Goal: Task Accomplishment & Management: Use online tool/utility

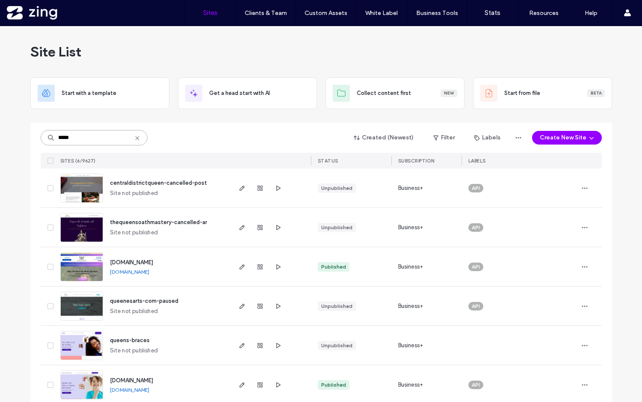
drag, startPoint x: 95, startPoint y: 137, endPoint x: 14, endPoint y: 134, distance: 80.9
click at [14, 134] on div "Site List Start with a template Get a head start with AI Collect content first …" at bounding box center [321, 220] width 642 height 389
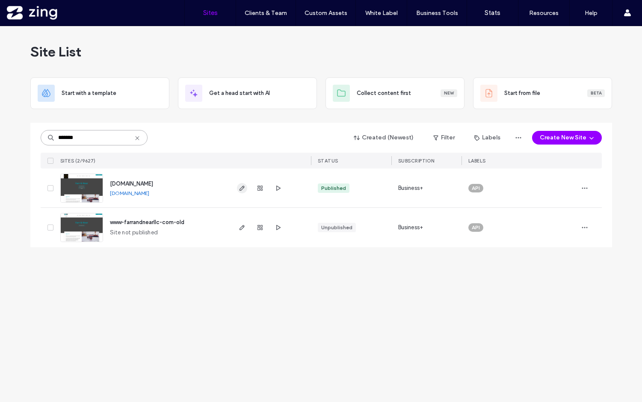
type input "*******"
click at [241, 186] on icon "button" at bounding box center [242, 188] width 7 height 7
drag, startPoint x: 106, startPoint y: 136, endPoint x: 43, endPoint y: 134, distance: 62.5
click at [43, 134] on input "*******" at bounding box center [94, 137] width 107 height 15
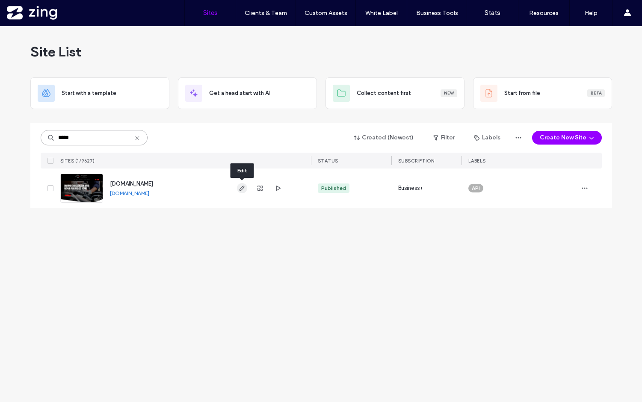
type input "*****"
click at [241, 187] on icon "button" at bounding box center [242, 188] width 7 height 7
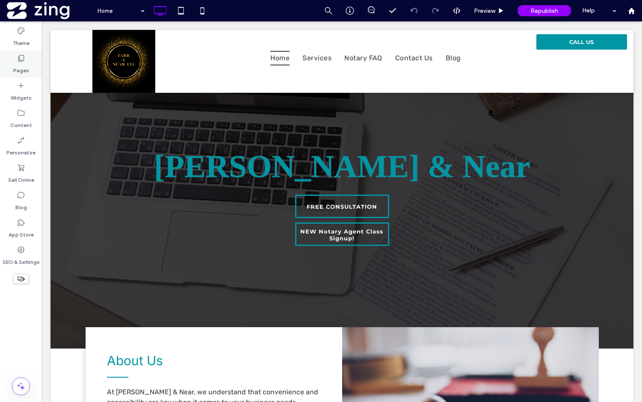
click at [14, 68] on label "Pages" at bounding box center [21, 68] width 16 height 12
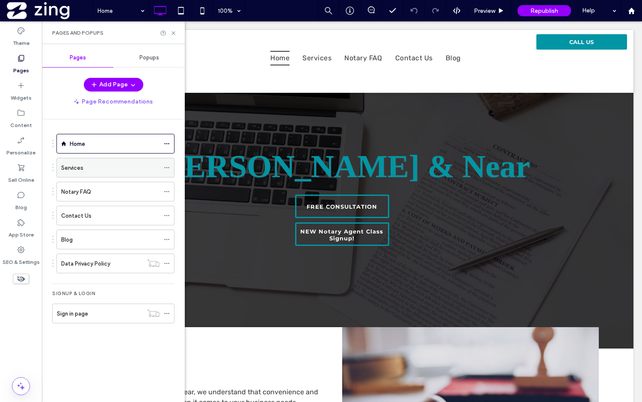
click at [122, 170] on div "Services" at bounding box center [110, 167] width 98 height 9
click at [174, 33] on use at bounding box center [173, 32] width 3 height 3
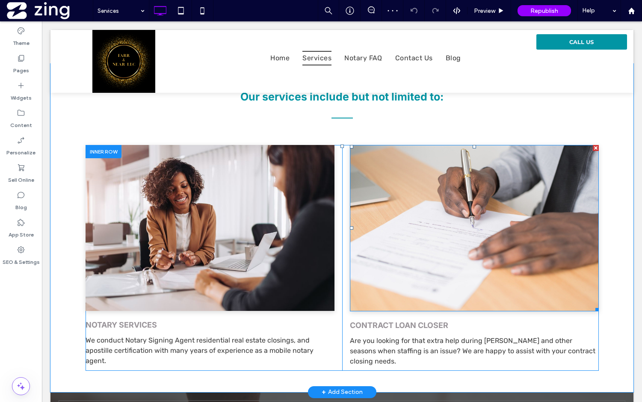
scroll to position [190, 0]
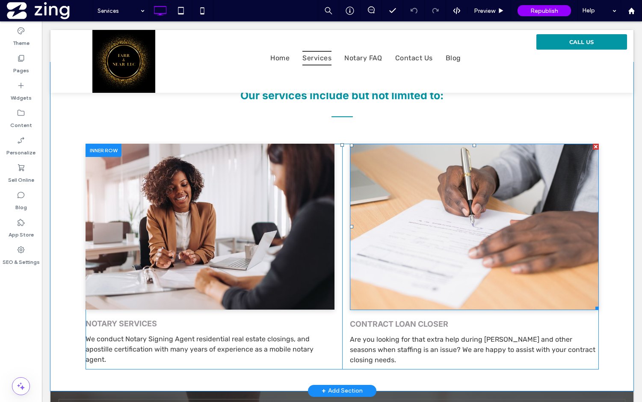
click at [595, 146] on div at bounding box center [596, 147] width 6 height 6
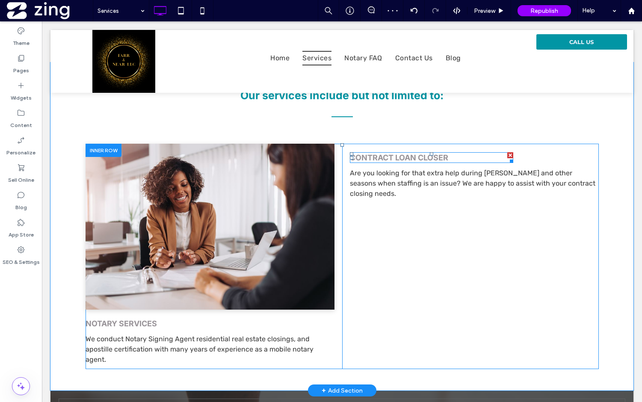
click at [511, 156] on div at bounding box center [511, 155] width 6 height 6
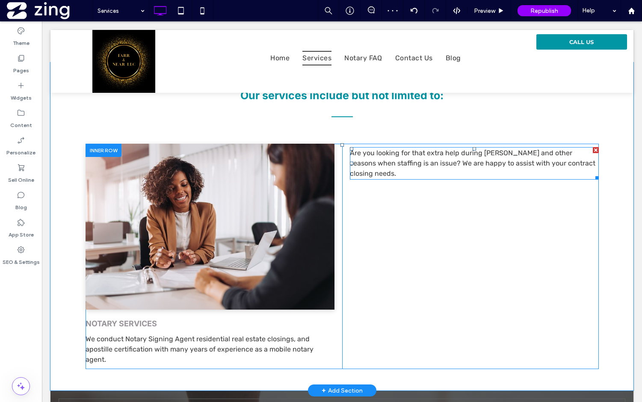
click at [594, 149] on div at bounding box center [596, 150] width 6 height 6
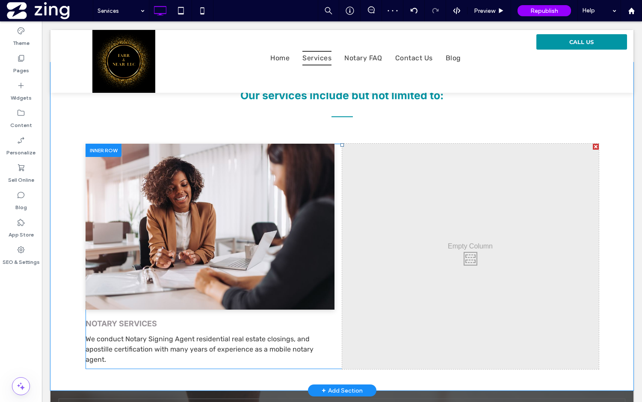
click at [597, 148] on div at bounding box center [596, 147] width 6 height 6
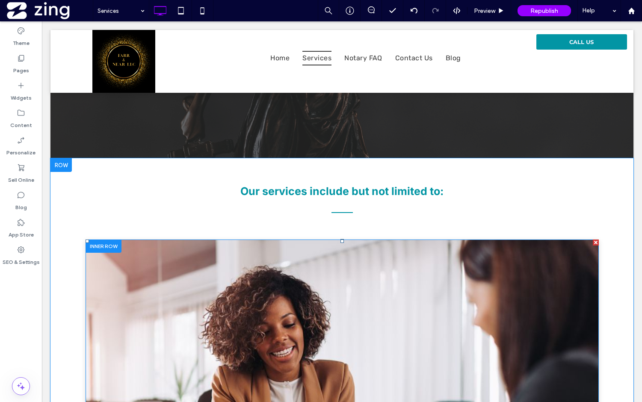
scroll to position [93, 0]
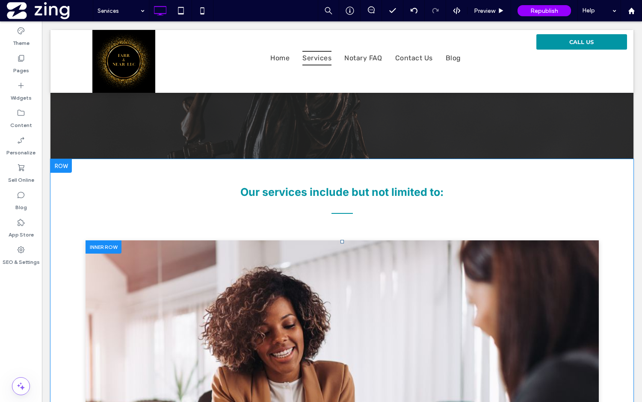
click at [59, 169] on div at bounding box center [61, 166] width 21 height 14
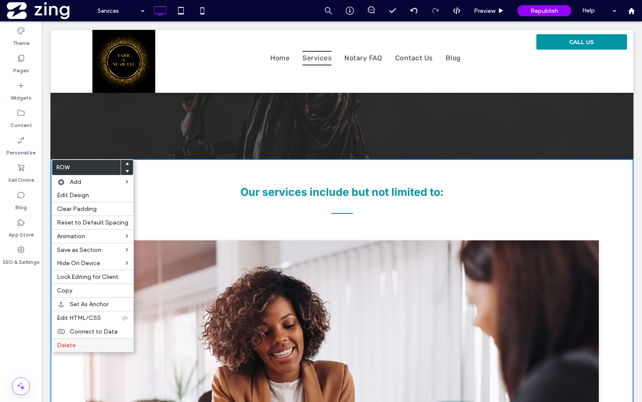
click at [83, 350] on div "Delete" at bounding box center [93, 346] width 82 height 14
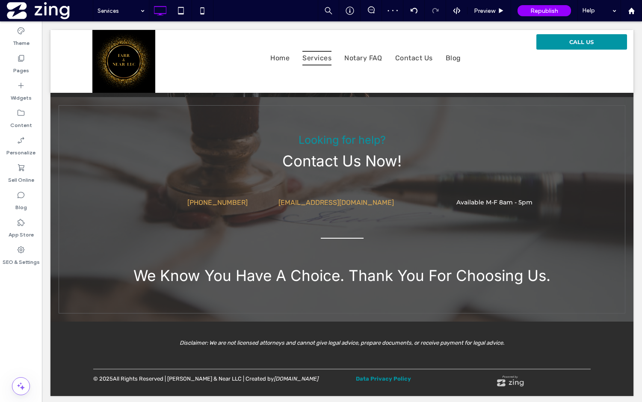
scroll to position [158, 0]
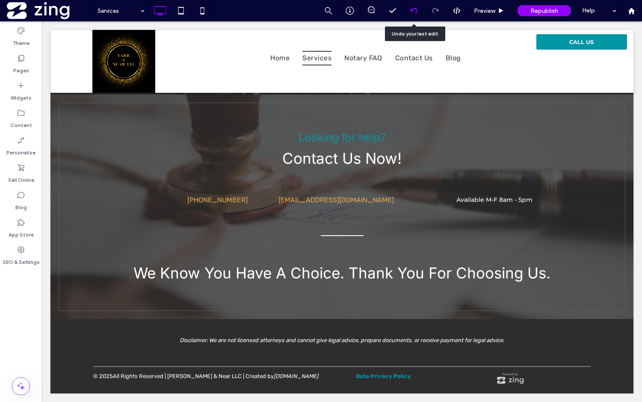
click at [412, 10] on use at bounding box center [413, 11] width 7 height 6
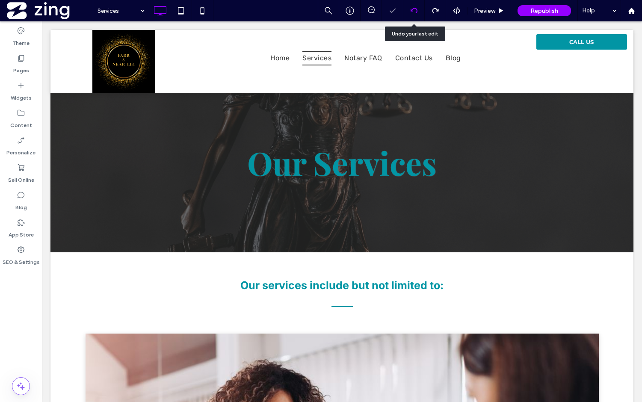
scroll to position [0, 0]
click at [416, 15] on div at bounding box center [414, 10] width 21 height 21
click at [412, 13] on icon at bounding box center [414, 10] width 7 height 7
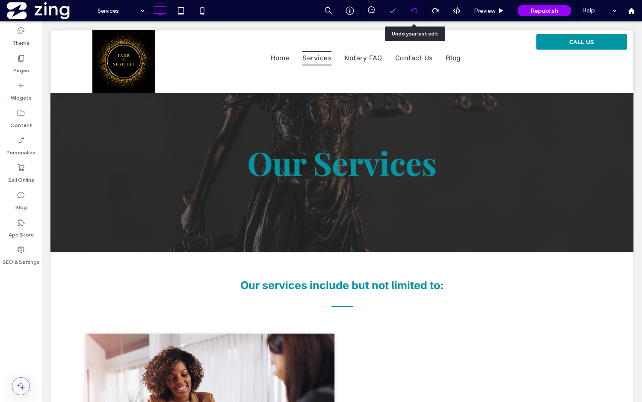
click at [412, 13] on icon at bounding box center [414, 10] width 7 height 7
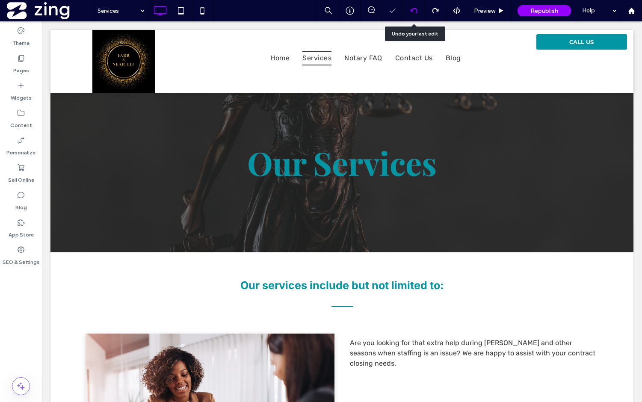
click at [412, 13] on icon at bounding box center [414, 10] width 7 height 7
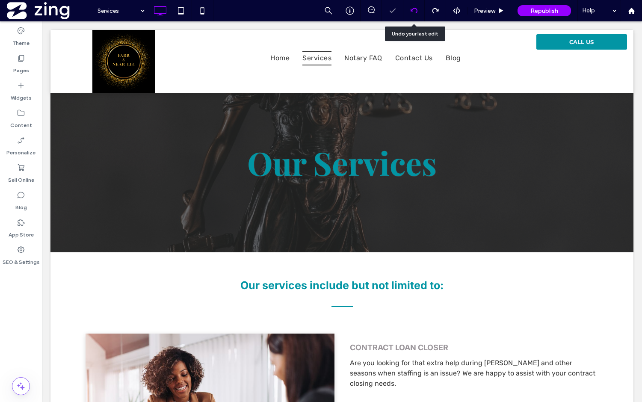
click at [412, 13] on icon at bounding box center [414, 10] width 7 height 7
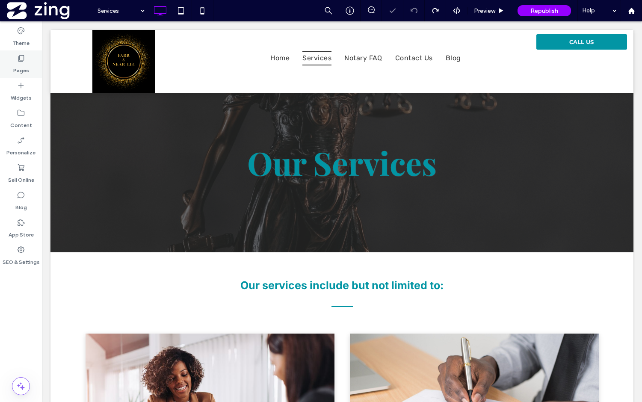
click at [27, 60] on div "Pages" at bounding box center [21, 64] width 42 height 27
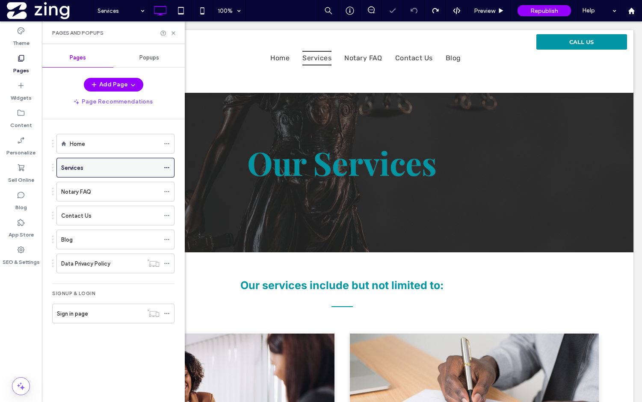
click at [169, 169] on icon at bounding box center [167, 168] width 6 height 6
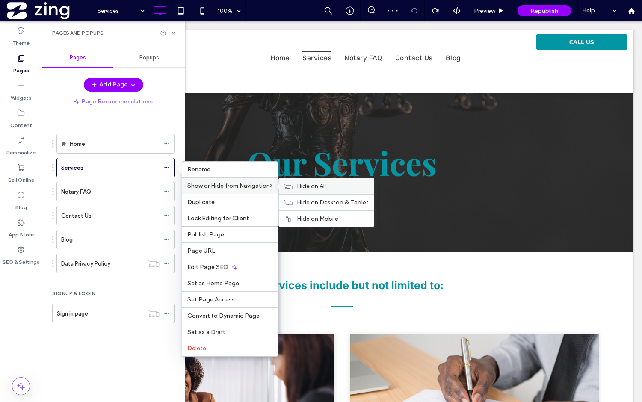
click at [296, 186] on div "Hide on All" at bounding box center [326, 186] width 95 height 16
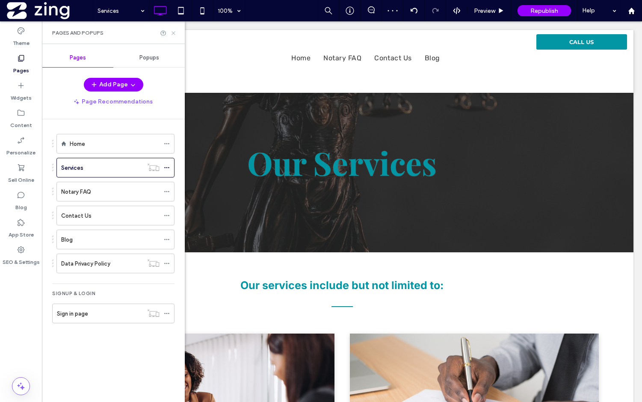
click at [175, 33] on icon at bounding box center [173, 33] width 6 height 6
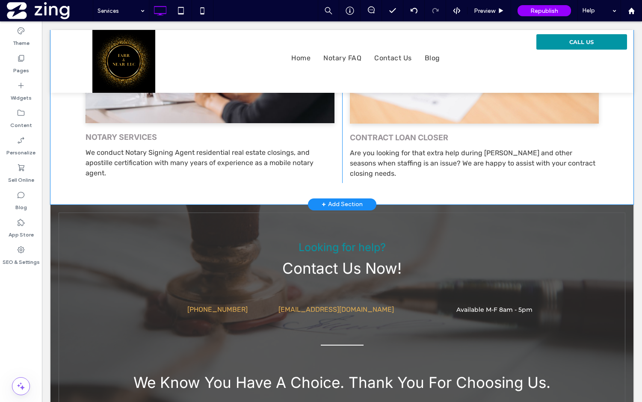
scroll to position [477, 0]
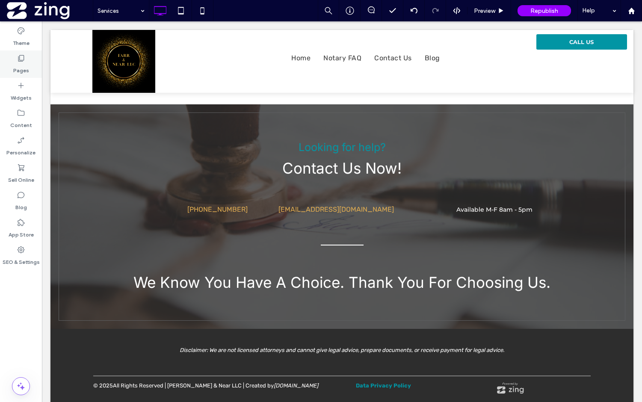
click at [24, 65] on label "Pages" at bounding box center [21, 68] width 16 height 12
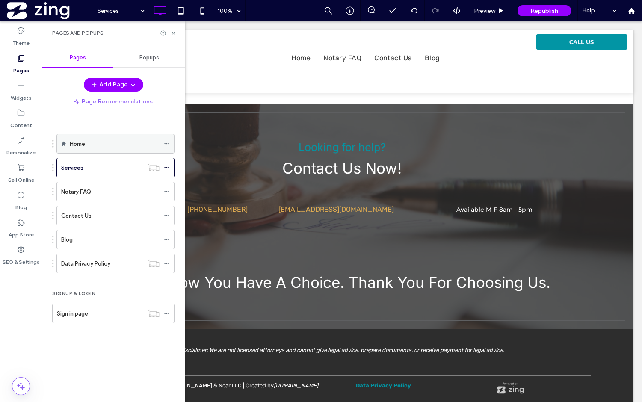
click at [84, 135] on div "Home" at bounding box center [115, 143] width 90 height 19
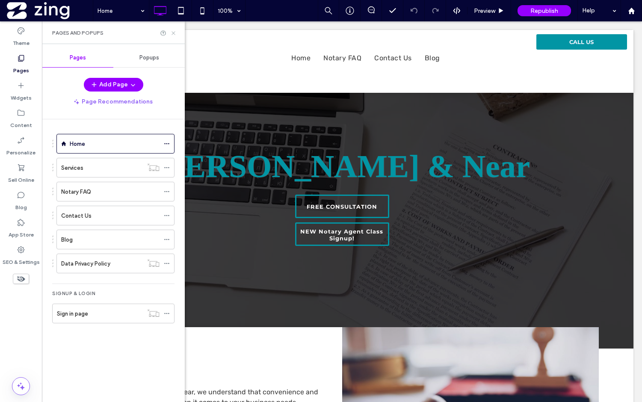
click at [172, 33] on icon at bounding box center [173, 33] width 6 height 6
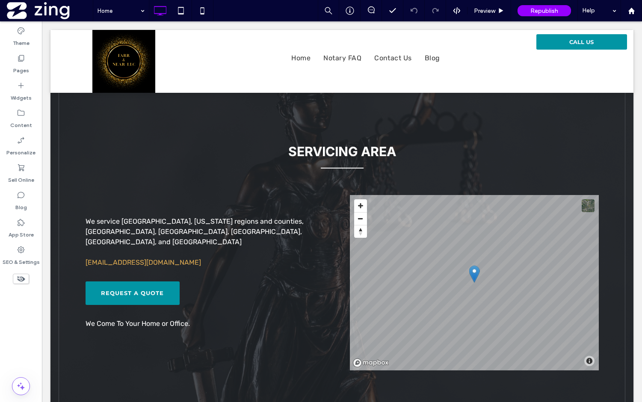
scroll to position [376, 0]
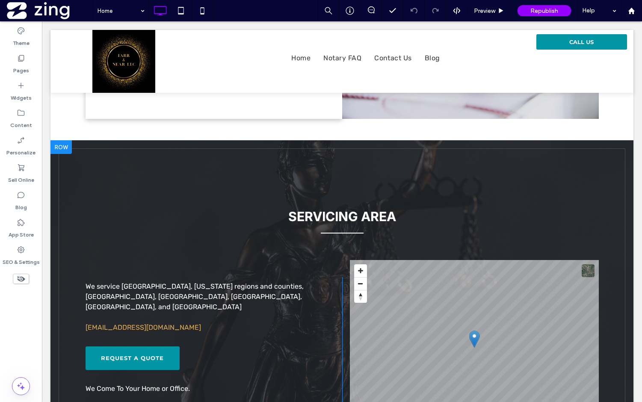
click at [57, 146] on div at bounding box center [61, 147] width 21 height 14
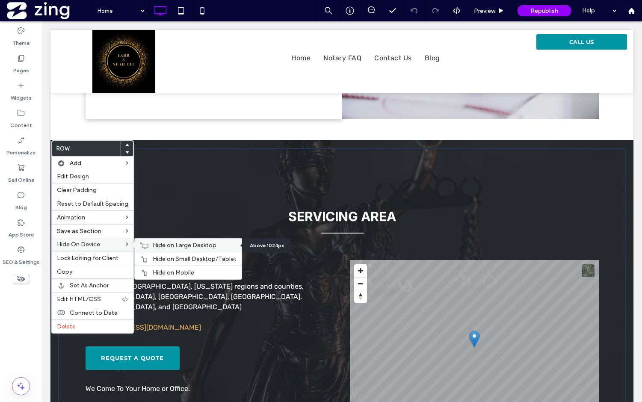
click at [170, 248] on span "Hide on Large Desktop" at bounding box center [185, 245] width 64 height 7
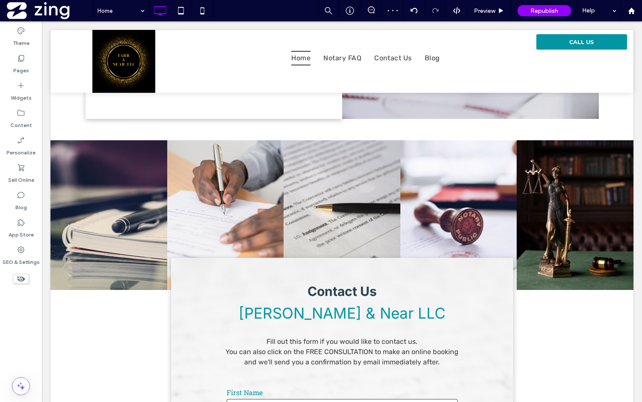
click at [23, 279] on use at bounding box center [21, 279] width 8 height 6
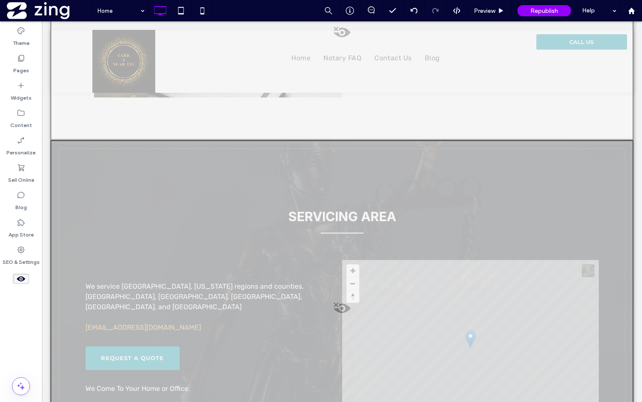
scroll to position [938, 0]
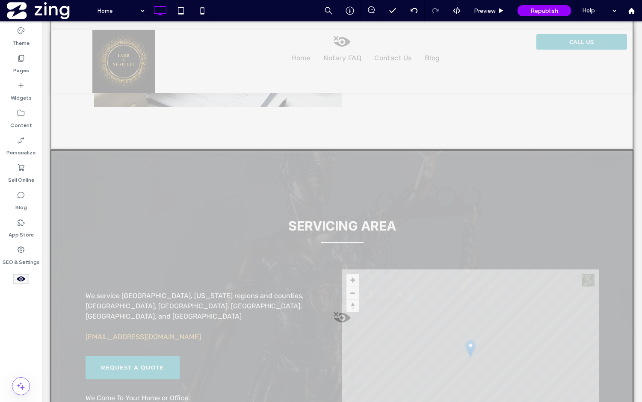
click at [56, 156] on div at bounding box center [342, 330] width 583 height 360
click at [89, 167] on button "Yes" at bounding box center [88, 166] width 27 height 11
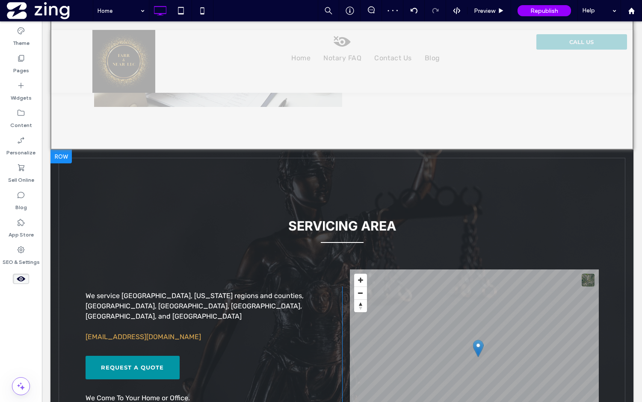
click at [65, 158] on div at bounding box center [61, 157] width 21 height 14
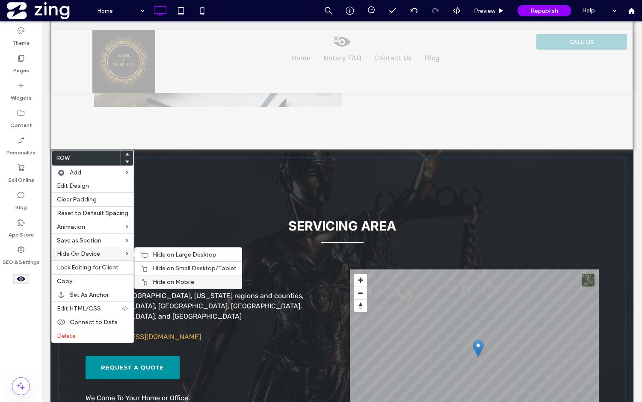
click at [164, 283] on span "Hide on Mobile" at bounding box center [174, 282] width 42 height 7
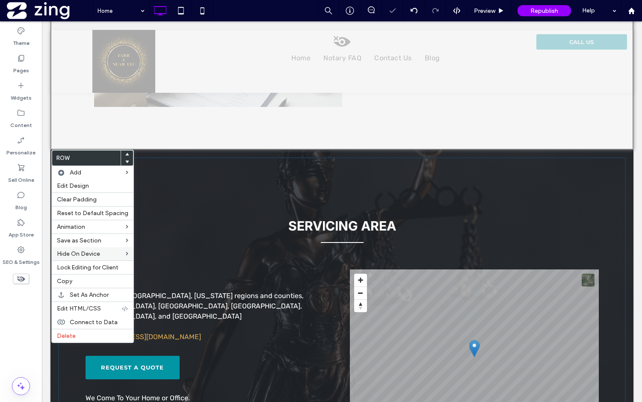
click at [164, 271] on div at bounding box center [321, 201] width 642 height 402
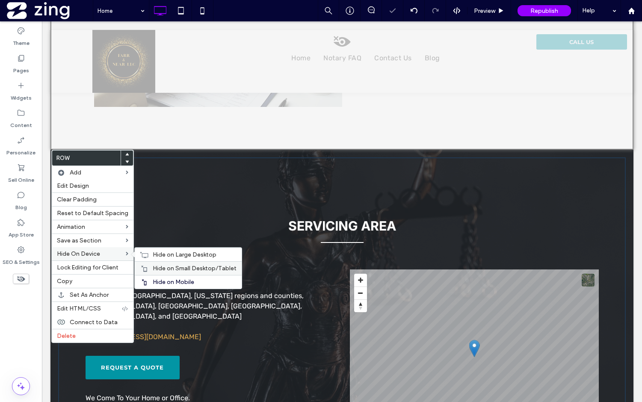
click at [147, 265] on div "Hide on Small Desktop/Tablet" at bounding box center [188, 269] width 107 height 14
click at [146, 254] on div "Hide on Large Desktop" at bounding box center [188, 255] width 107 height 14
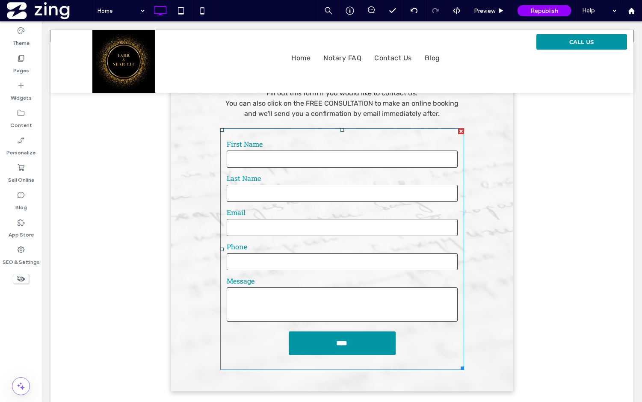
scroll to position [1559, 0]
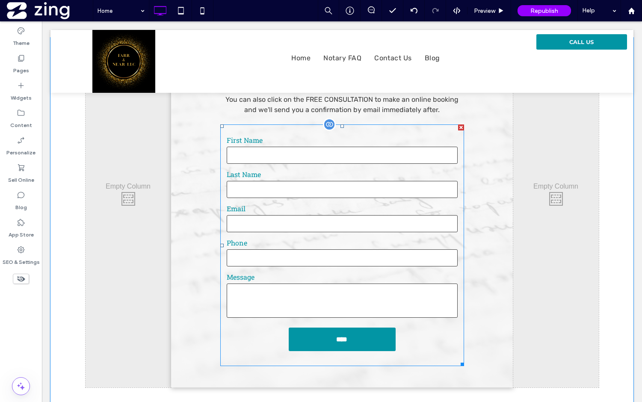
click at [351, 239] on label "Phone" at bounding box center [342, 243] width 231 height 10
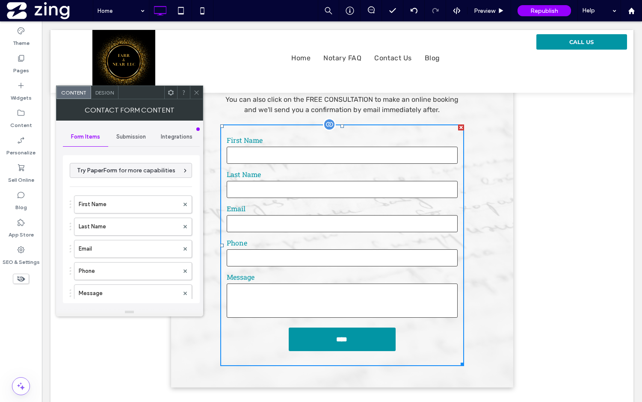
type input "****"
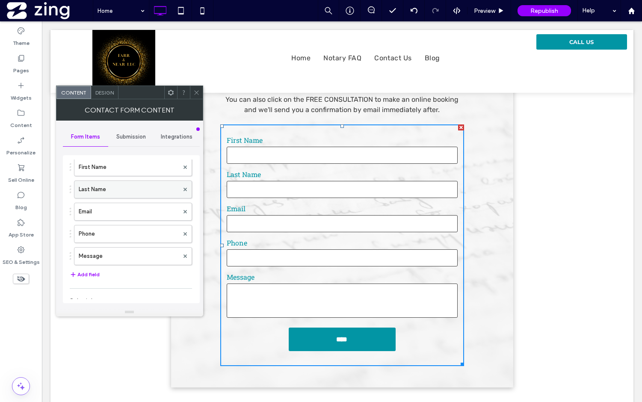
scroll to position [38, 0]
click at [94, 273] on button "Add field" at bounding box center [85, 274] width 30 height 10
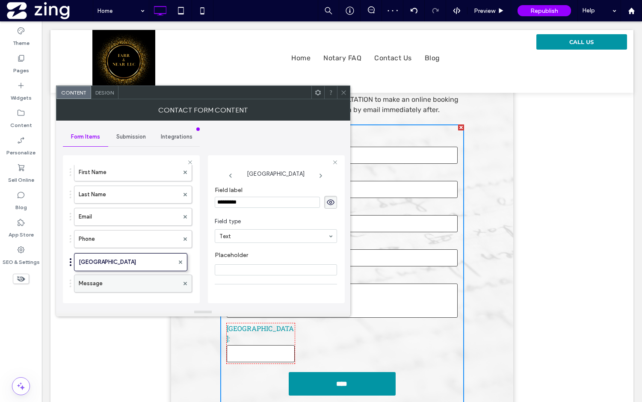
drag, startPoint x: 107, startPoint y: 282, endPoint x: 116, endPoint y: 256, distance: 27.9
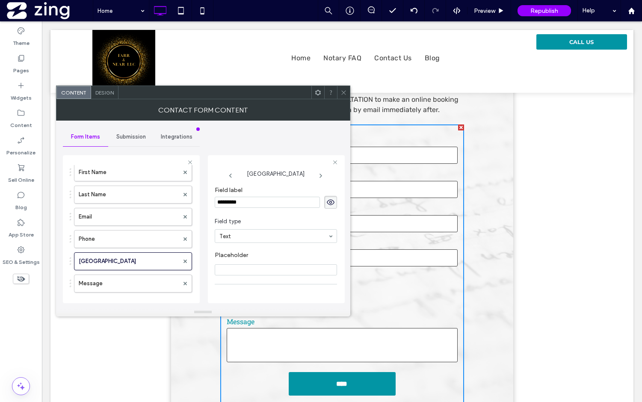
drag, startPoint x: 256, startPoint y: 205, endPoint x: 210, endPoint y: 205, distance: 46.2
click at [210, 205] on div "New Field Field label ********* Field type Text Placeholder Required field Star…" at bounding box center [276, 229] width 137 height 148
type input "*******"
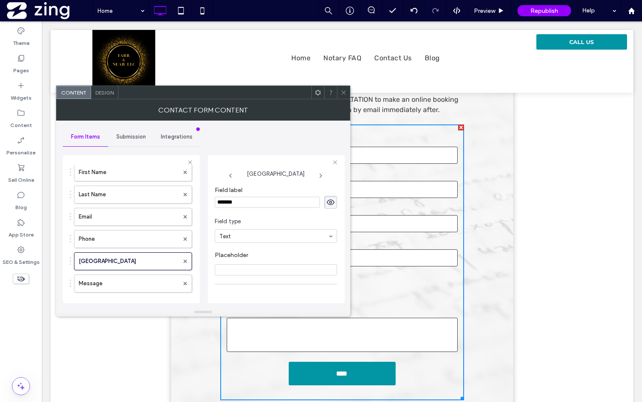
click at [244, 271] on input "Placeholder" at bounding box center [276, 270] width 122 height 11
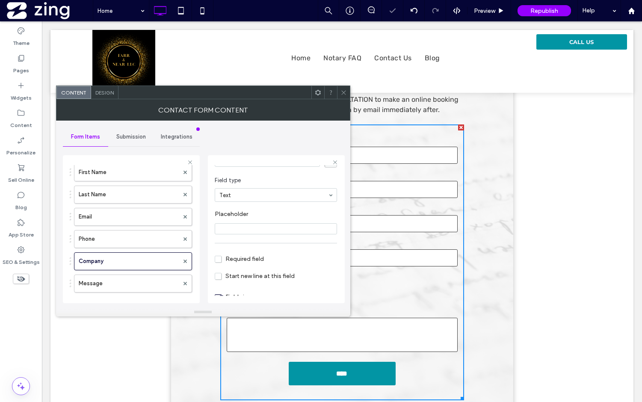
scroll to position [59, 0]
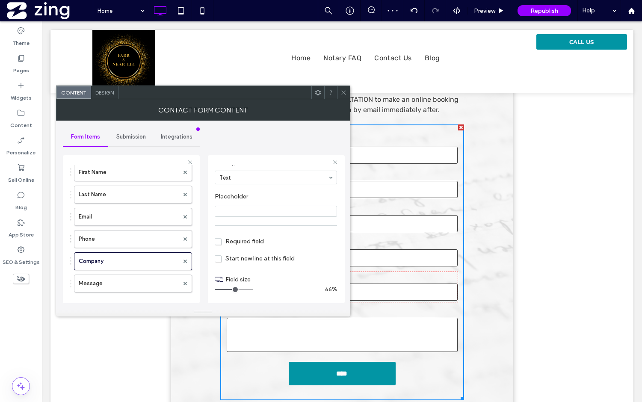
type input "**"
drag, startPoint x: 229, startPoint y: 287, endPoint x: 257, endPoint y: 290, distance: 28.8
click at [256, 290] on div at bounding box center [269, 289] width 108 height 1
click at [227, 245] on span "Required field" at bounding box center [239, 241] width 49 height 7
click at [344, 93] on use at bounding box center [344, 92] width 4 height 4
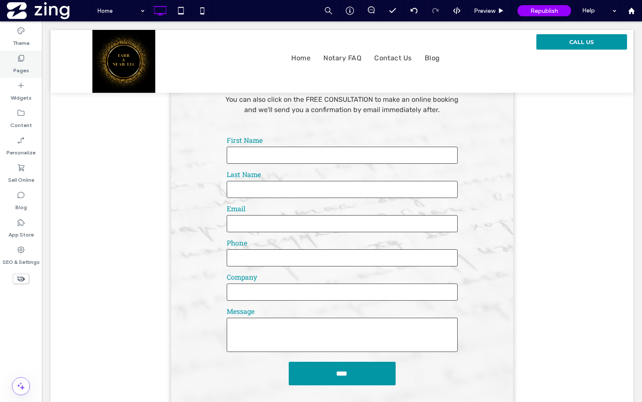
click at [22, 62] on icon at bounding box center [21, 58] width 9 height 9
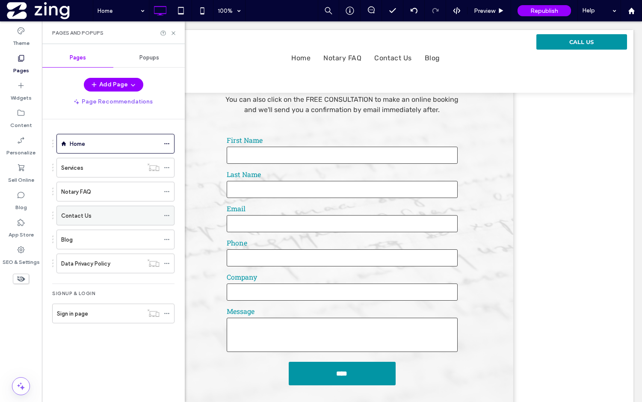
click at [99, 224] on div "Contact Us" at bounding box center [110, 215] width 98 height 19
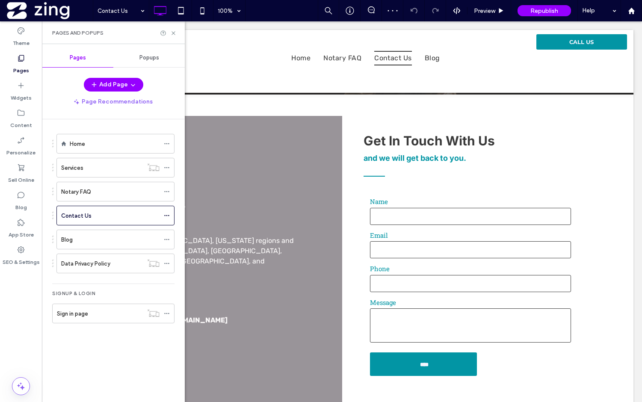
scroll to position [160, 0]
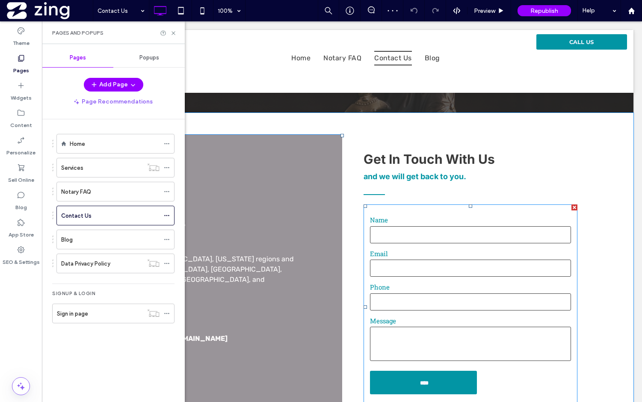
click at [397, 274] on input "email" at bounding box center [470, 268] width 201 height 17
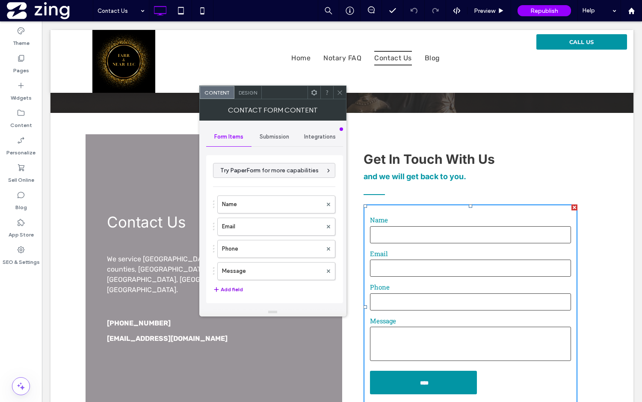
click at [238, 286] on button "Add field" at bounding box center [228, 290] width 30 height 10
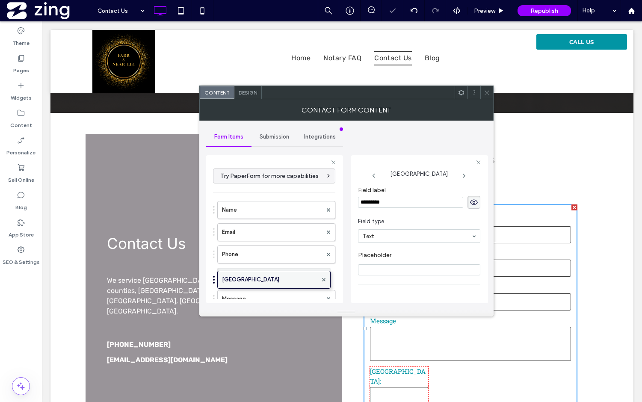
drag, startPoint x: 253, startPoint y: 297, endPoint x: 256, endPoint y: 269, distance: 28.4
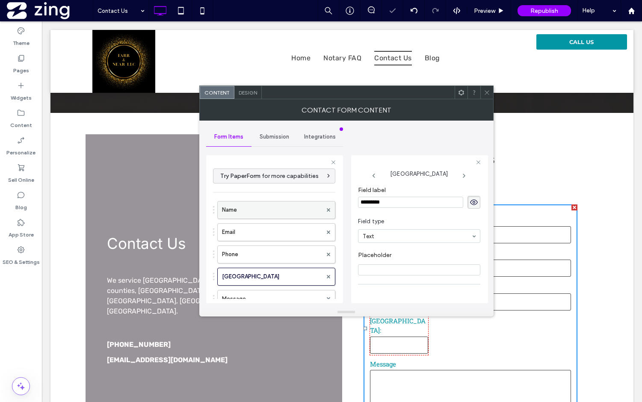
drag, startPoint x: 405, startPoint y: 206, endPoint x: 327, endPoint y: 203, distance: 78.8
click at [327, 203] on div "Try PaperForm for more capabilities Name Email Phone New Field Message Add fiel…" at bounding box center [274, 228] width 137 height 159
type input "*******"
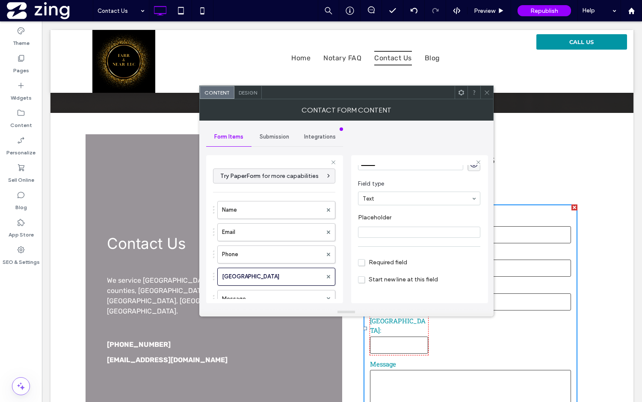
scroll to position [42, 0]
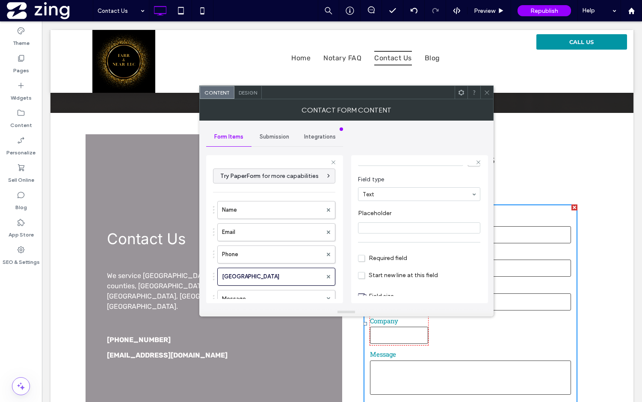
click at [369, 262] on label "Required field" at bounding box center [382, 258] width 49 height 8
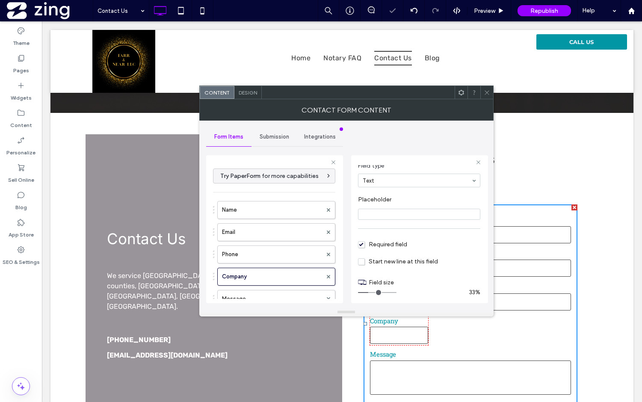
scroll to position [60, 0]
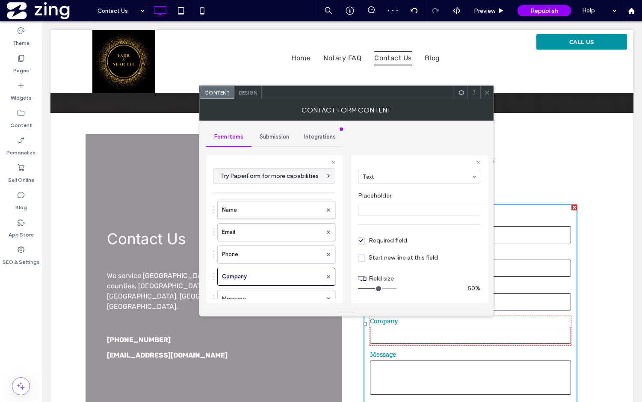
type input "**"
drag, startPoint x: 369, startPoint y: 288, endPoint x: 414, endPoint y: 288, distance: 45.4
click at [414, 288] on div at bounding box center [412, 288] width 108 height 1
click at [485, 91] on use at bounding box center [487, 92] width 4 height 4
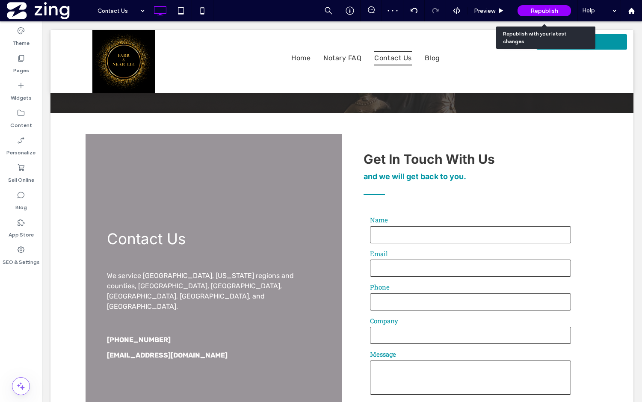
click at [540, 9] on span "Republish" at bounding box center [545, 10] width 28 height 7
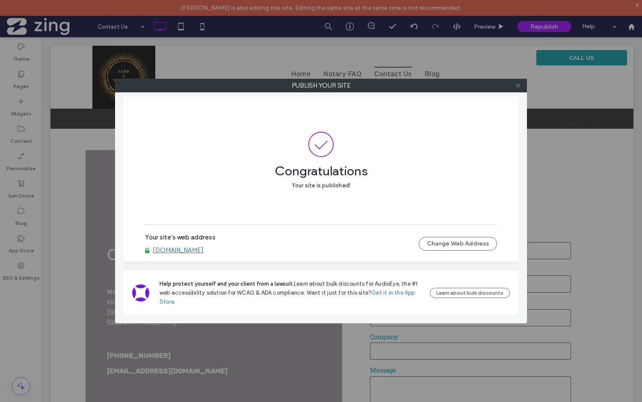
click at [518, 88] on icon at bounding box center [518, 86] width 6 height 6
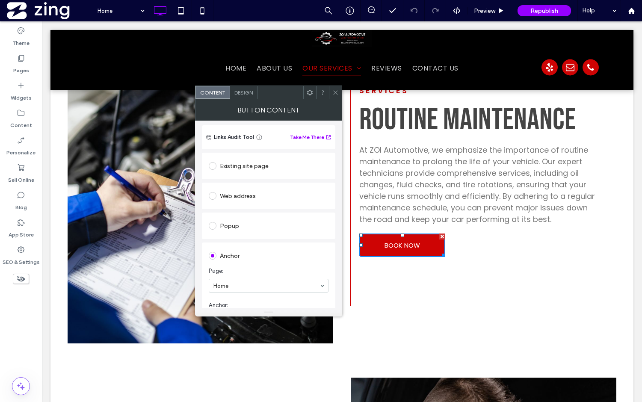
click at [225, 229] on div "Popup" at bounding box center [269, 226] width 120 height 14
click at [308, 264] on div "BOOK NOW Create new popup Go to popup" at bounding box center [269, 249] width 120 height 33
click at [307, 259] on div "Go to popup" at bounding box center [314, 258] width 29 height 6
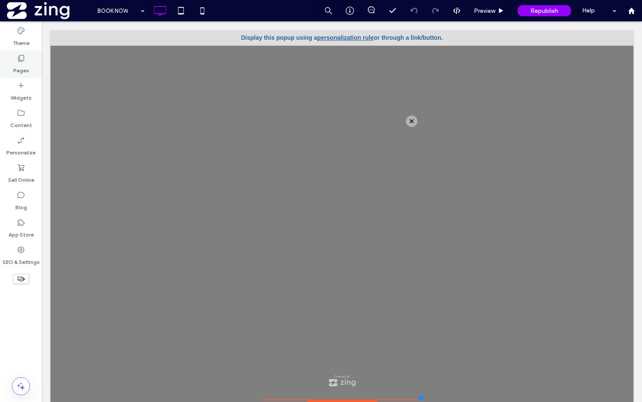
click at [30, 66] on div "Pages" at bounding box center [21, 64] width 42 height 27
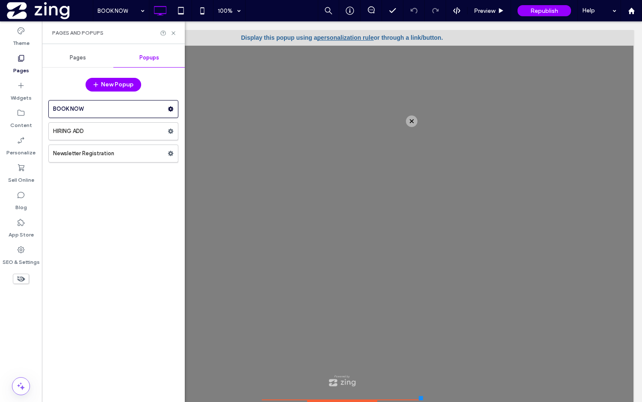
click at [80, 58] on span "Pages" at bounding box center [78, 57] width 16 height 7
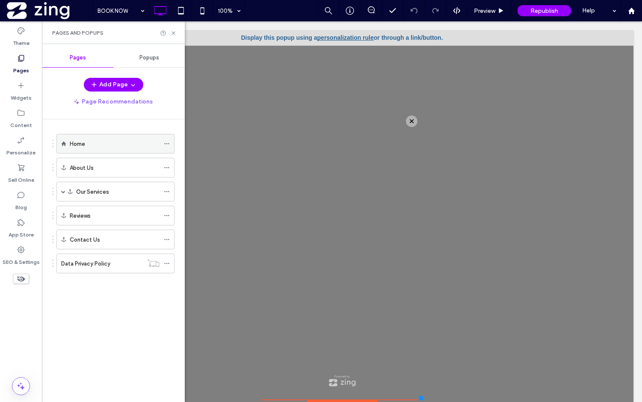
click at [97, 143] on div "Home" at bounding box center [115, 144] width 90 height 9
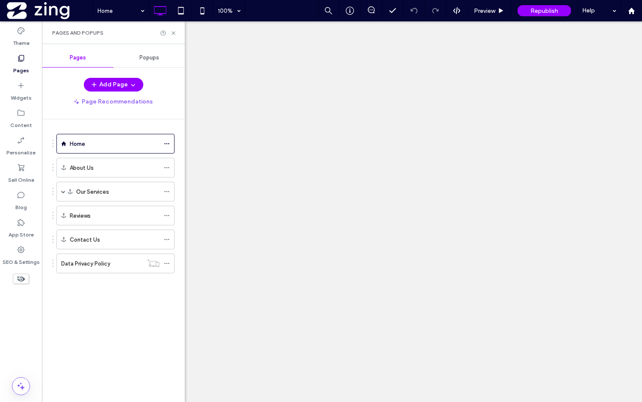
click at [172, 31] on div at bounding box center [321, 201] width 642 height 402
click at [97, 189] on label "Our Services" at bounding box center [92, 191] width 33 height 15
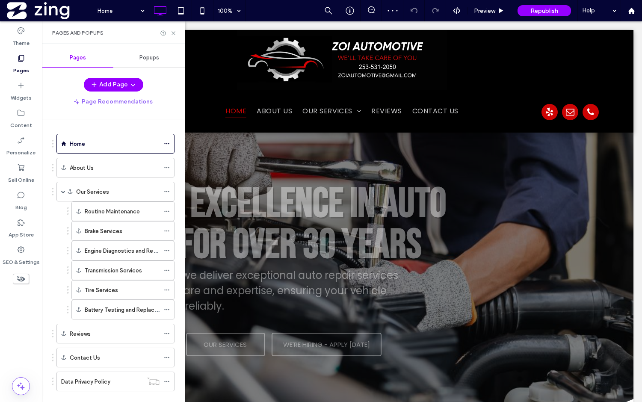
click at [170, 32] on div at bounding box center [321, 201] width 642 height 402
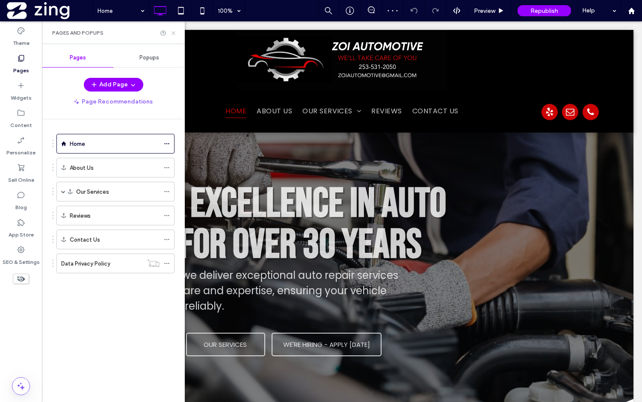
click at [172, 32] on icon at bounding box center [173, 33] width 6 height 6
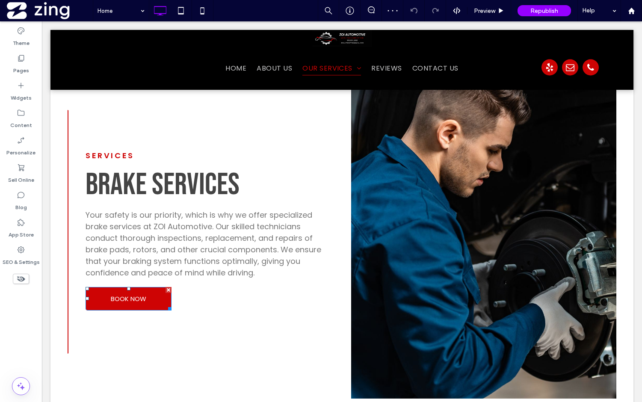
scroll to position [2218, 0]
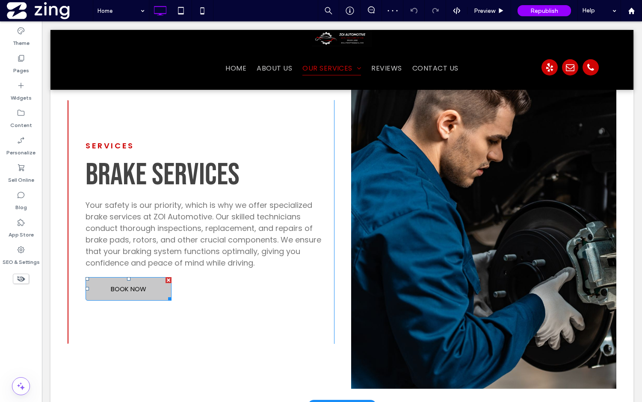
click at [131, 289] on span "BOOK NOW" at bounding box center [129, 289] width 36 height 18
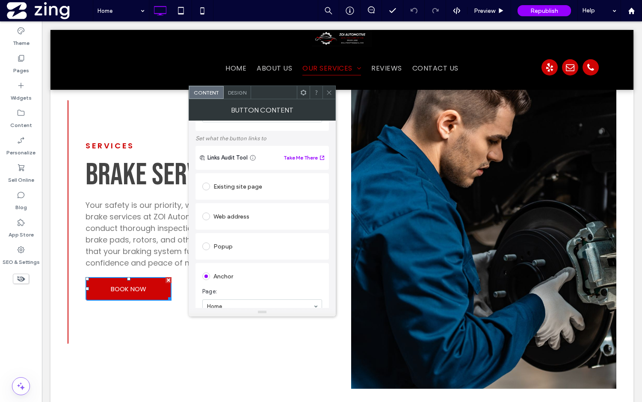
scroll to position [54, 0]
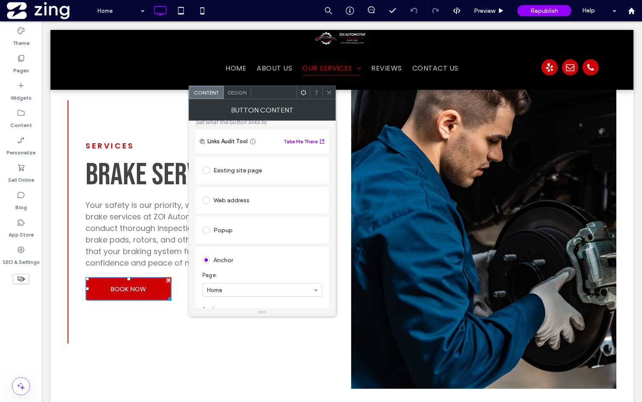
click at [221, 231] on div "Popup" at bounding box center [262, 230] width 120 height 14
click at [326, 90] on icon at bounding box center [329, 92] width 6 height 6
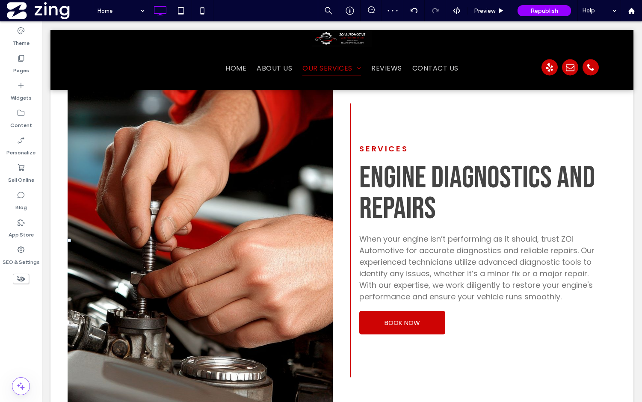
scroll to position [2599, 0]
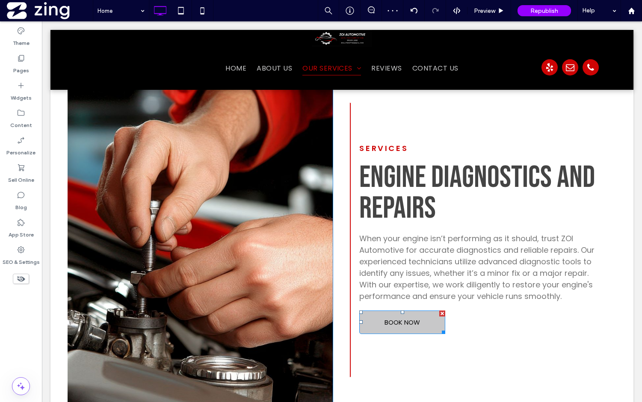
click at [386, 321] on span "BOOK NOW" at bounding box center [403, 322] width 36 height 18
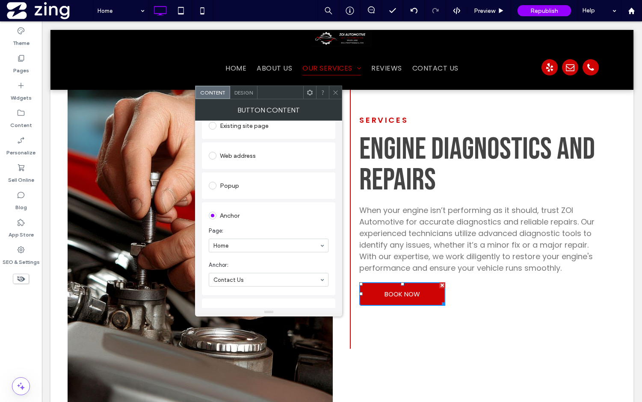
scroll to position [111, 0]
click at [236, 173] on div "Popup" at bounding box center [269, 173] width 120 height 14
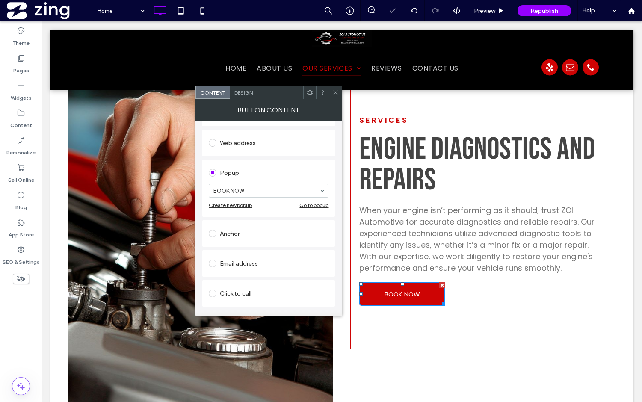
click at [337, 94] on icon at bounding box center [336, 92] width 6 height 6
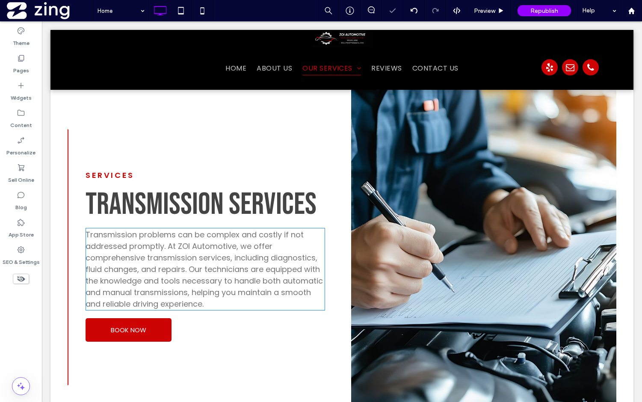
scroll to position [3019, 0]
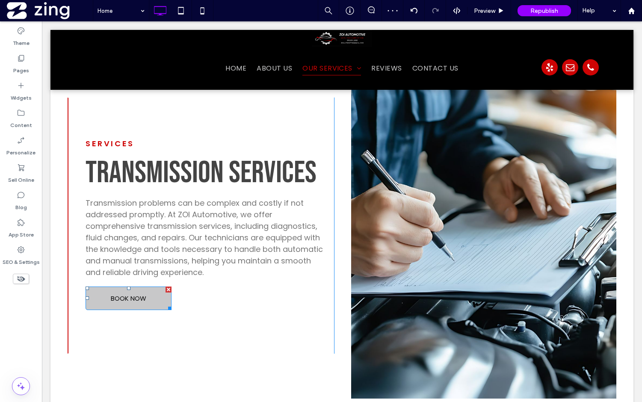
click at [132, 300] on span "BOOK NOW" at bounding box center [129, 298] width 36 height 18
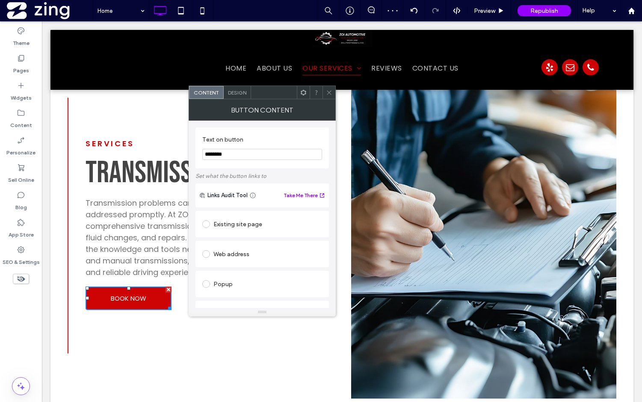
click at [219, 285] on div "Popup" at bounding box center [262, 284] width 120 height 14
click at [328, 97] on span at bounding box center [329, 92] width 6 height 13
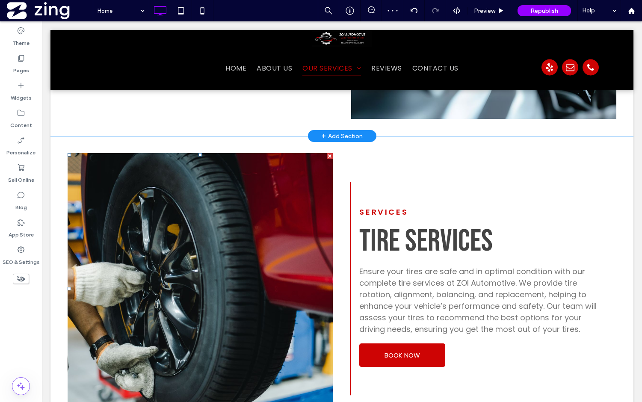
scroll to position [3336, 0]
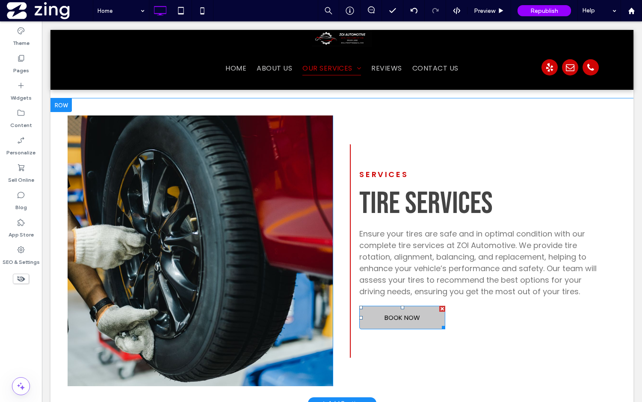
click at [383, 319] on link "BOOK NOW" at bounding box center [403, 318] width 86 height 24
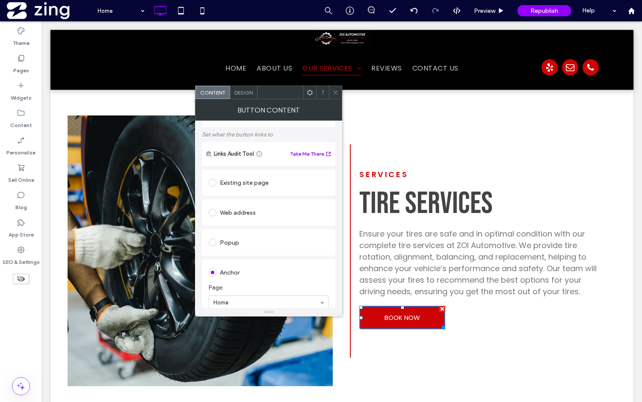
scroll to position [54, 0]
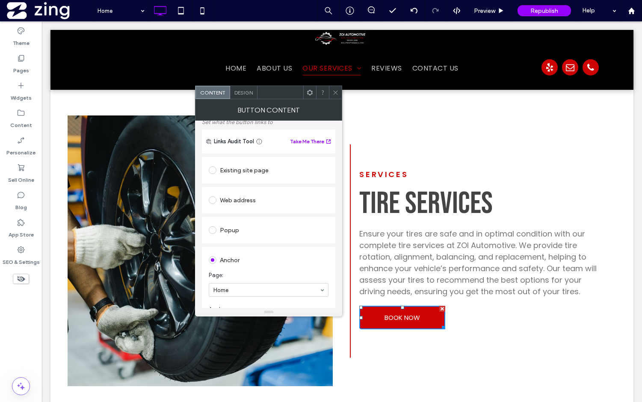
click at [228, 229] on div "Popup" at bounding box center [269, 230] width 120 height 14
click at [336, 92] on icon at bounding box center [336, 92] width 6 height 6
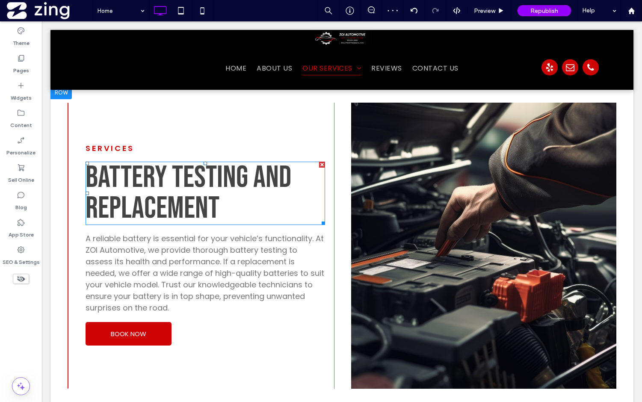
scroll to position [3664, 0]
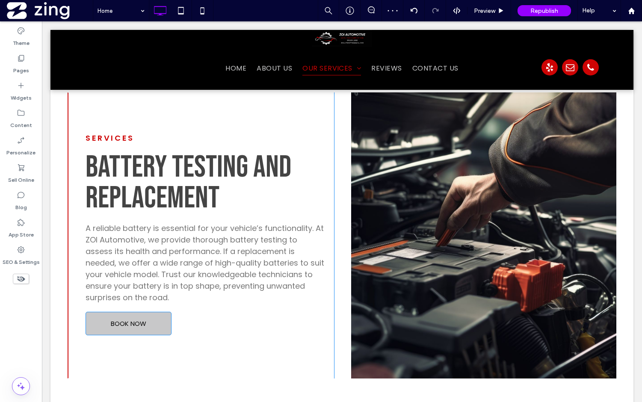
click at [144, 312] on link "BOOK NOW" at bounding box center [129, 324] width 86 height 24
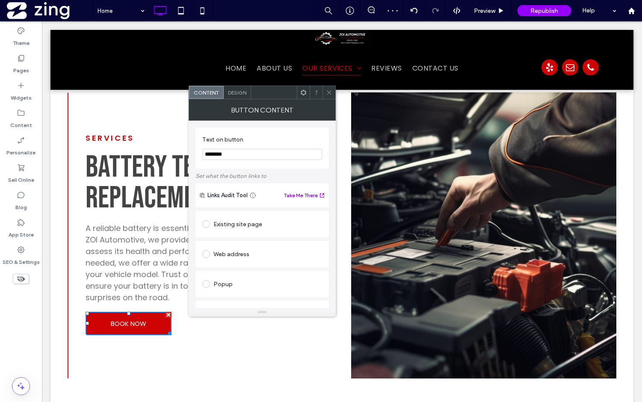
click at [220, 288] on div "Popup" at bounding box center [262, 284] width 120 height 14
click at [326, 92] on icon at bounding box center [329, 92] width 6 height 6
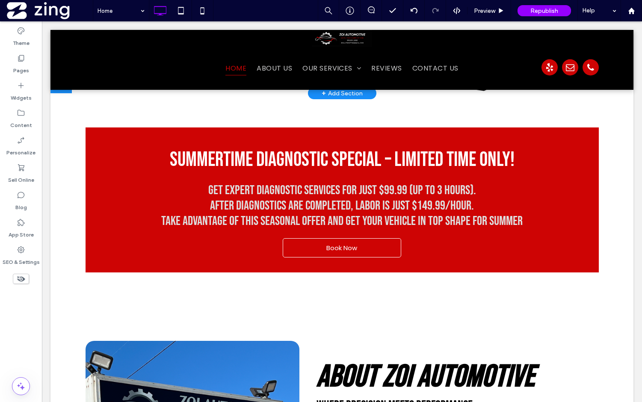
scroll to position [369, 0]
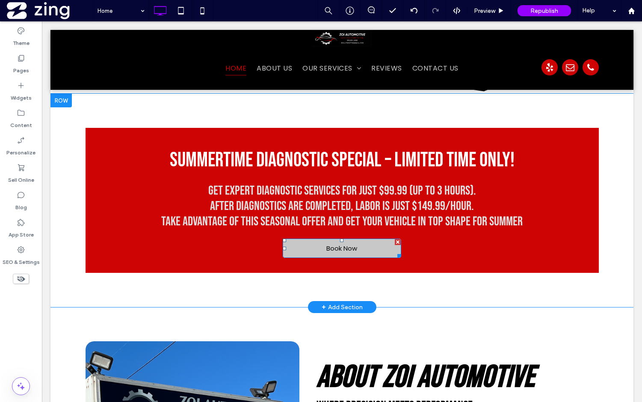
click at [329, 253] on span "Book Now" at bounding box center [342, 249] width 31 height 10
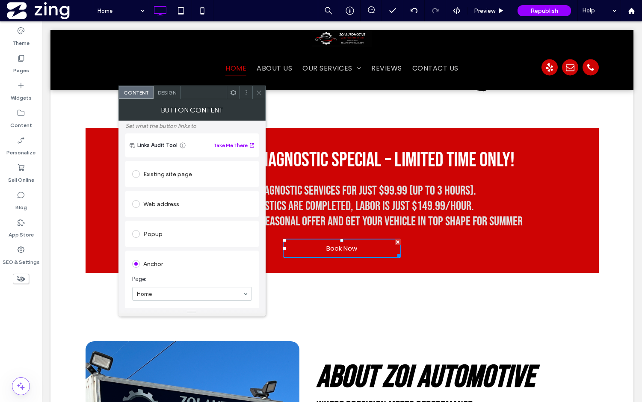
scroll to position [71, 0]
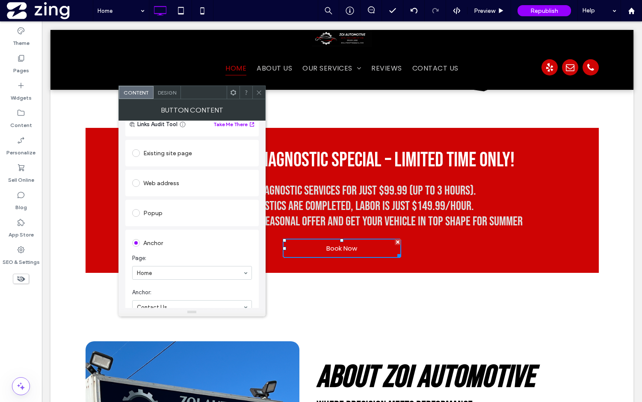
click at [152, 203] on div "Popup" at bounding box center [192, 213] width 134 height 27
click at [151, 211] on div "Popup" at bounding box center [192, 213] width 120 height 14
click at [257, 96] on span at bounding box center [259, 92] width 6 height 13
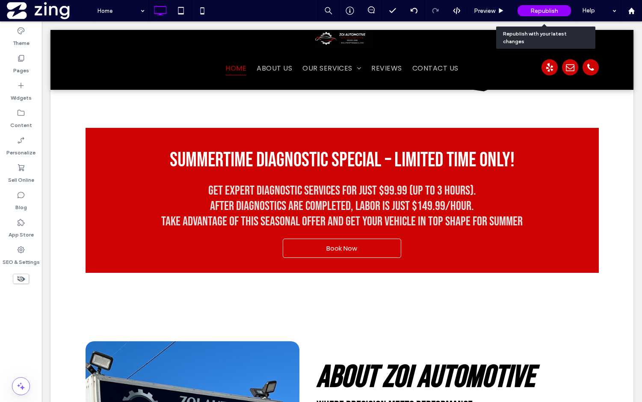
click at [535, 10] on span "Republish" at bounding box center [545, 10] width 28 height 7
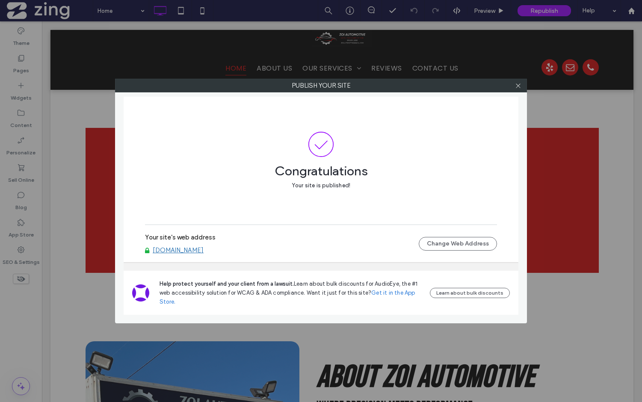
click at [525, 83] on label "Publish your site" at bounding box center [321, 85] width 411 height 13
click at [520, 85] on icon at bounding box center [518, 86] width 6 height 6
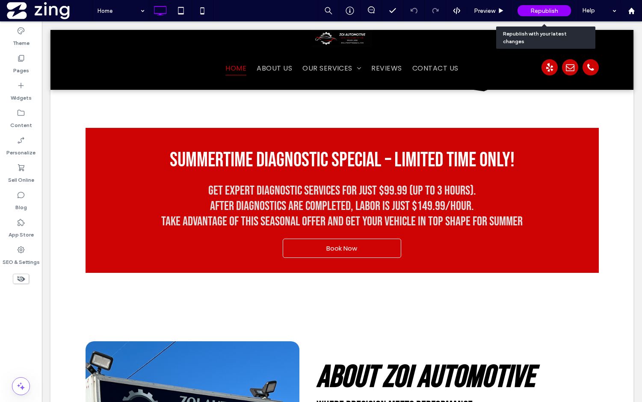
click at [539, 14] on span "Republish" at bounding box center [545, 10] width 28 height 7
